Goal: Find specific page/section: Find specific page/section

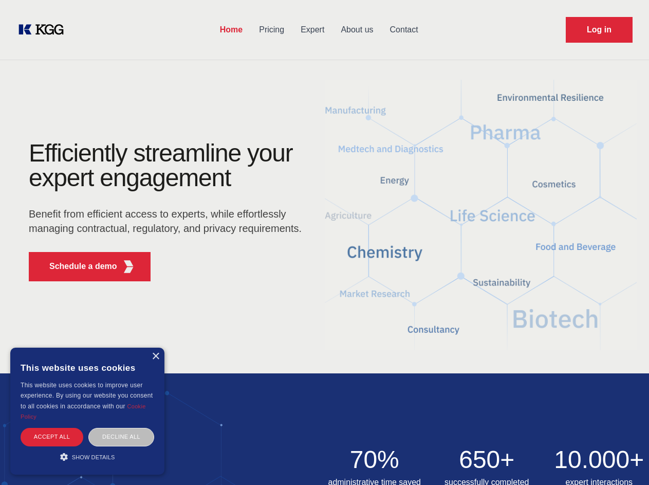
click at [324, 242] on div "Efficiently streamline your expert engagement Benefit from efficient access to …" at bounding box center [168, 215] width 313 height 149
click at [77, 266] on p "Schedule a demo" at bounding box center [83, 266] width 68 height 12
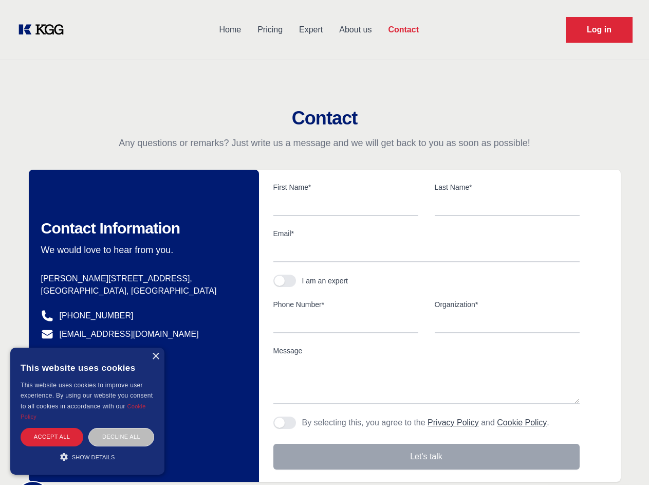
click at [155, 356] on div "× This website uses cookies This website uses cookies to improve user experienc…" at bounding box center [87, 410] width 154 height 127
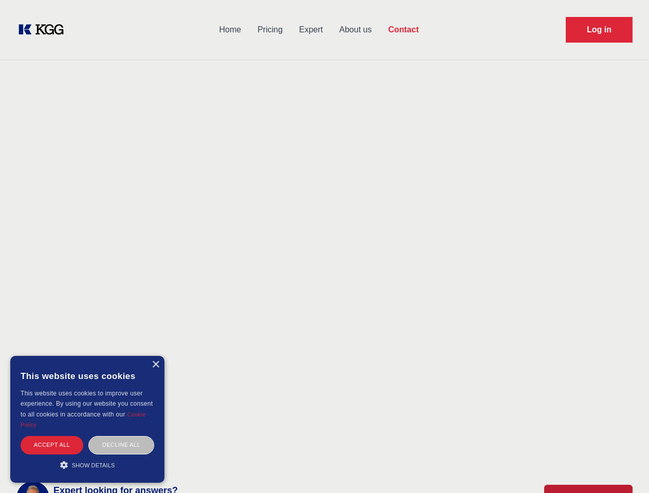
click at [52, 436] on div "Accept all" at bounding box center [52, 445] width 63 height 18
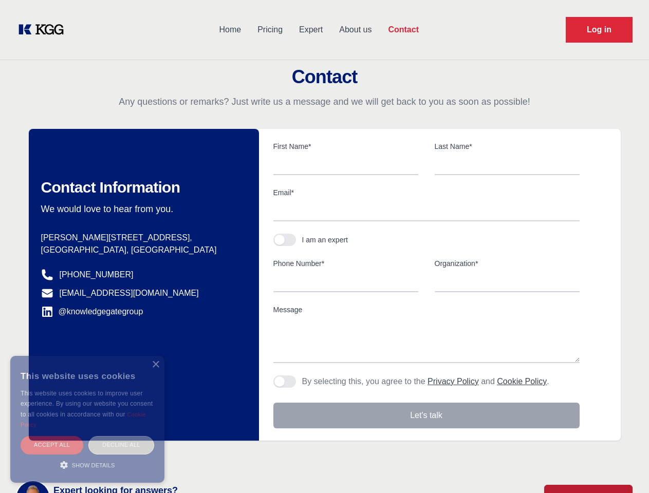
click at [121, 436] on div "Decline all" at bounding box center [121, 445] width 66 height 18
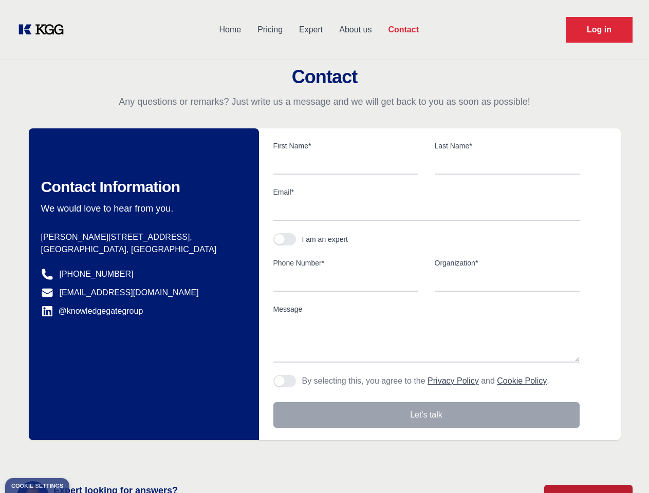
click at [87, 456] on main "Contact Any questions or remarks? Just write us a message and we will get back …" at bounding box center [324, 267] width 649 height 535
